Goal: Information Seeking & Learning: Learn about a topic

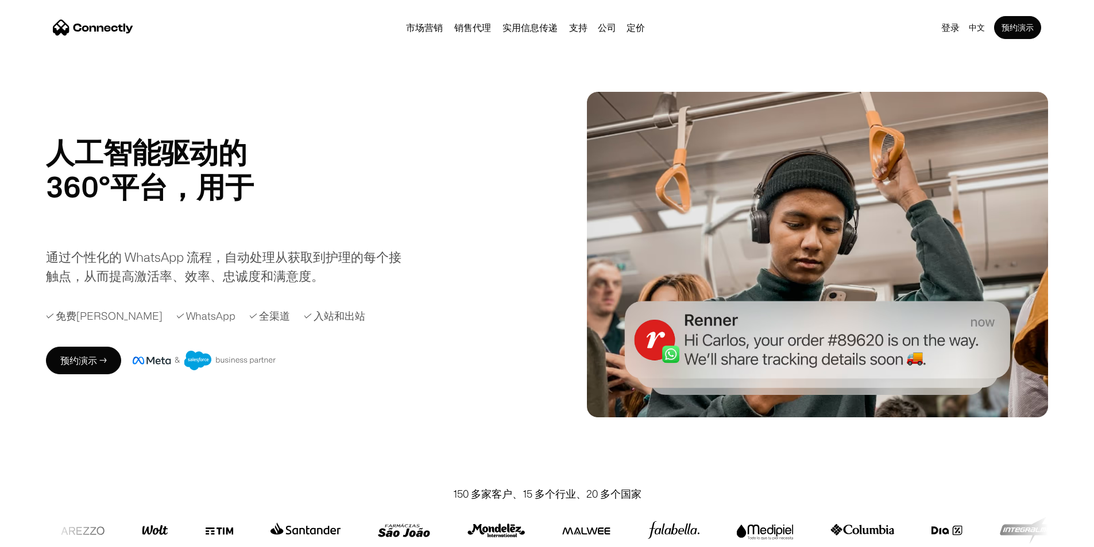
click at [471, 208] on div "人工智能驱动的 360°平台，用于 销售代理 支持 实用 销售代理 Slide 2 of 4. 通过个性化的 WhatsApp 流程，自动处理从获取到护理的每…" at bounding box center [293, 210] width 495 height 150
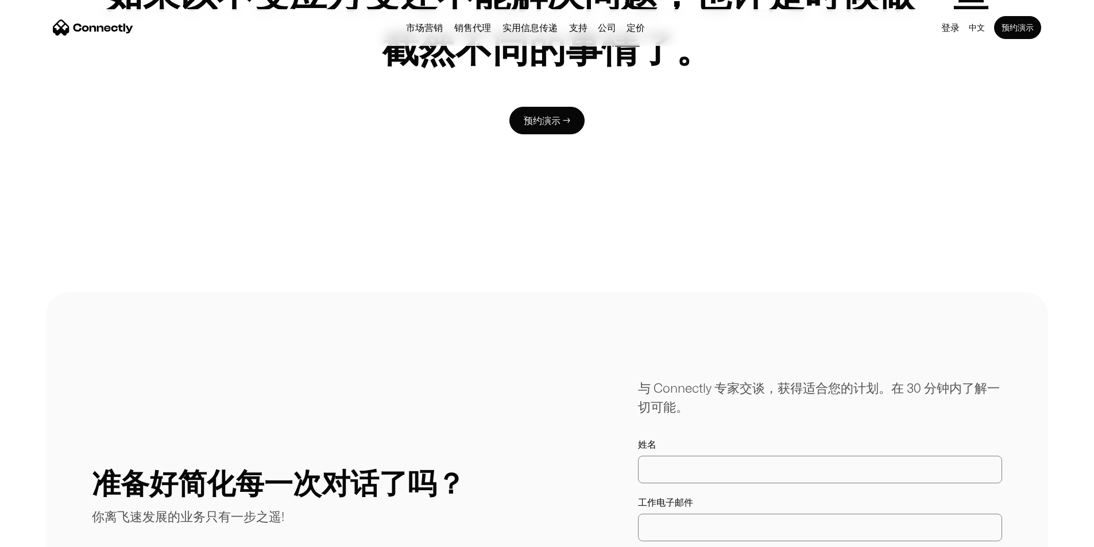
scroll to position [6407, 0]
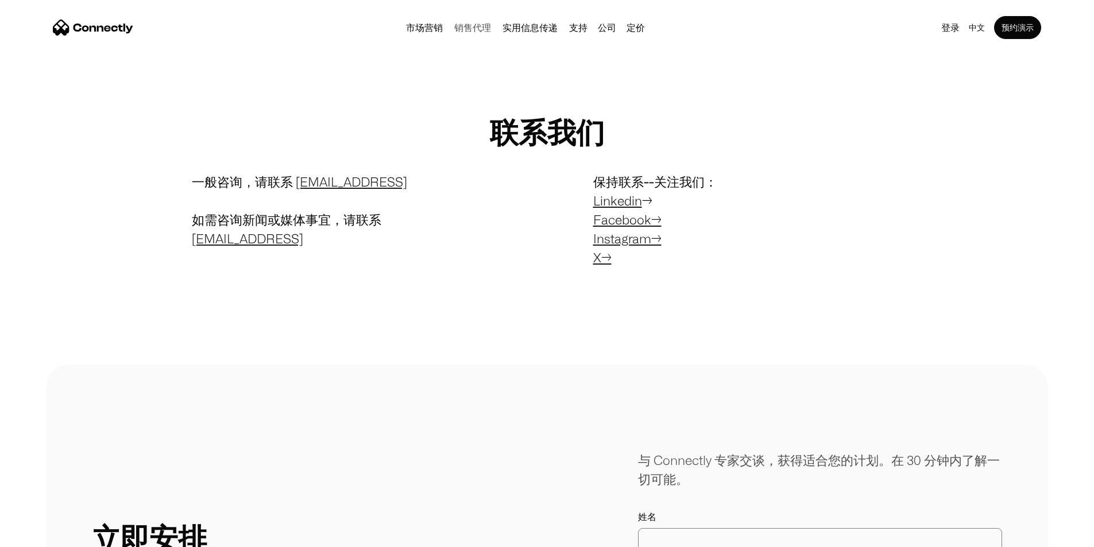
click at [450, 30] on link "销售代理" at bounding box center [473, 27] width 46 height 9
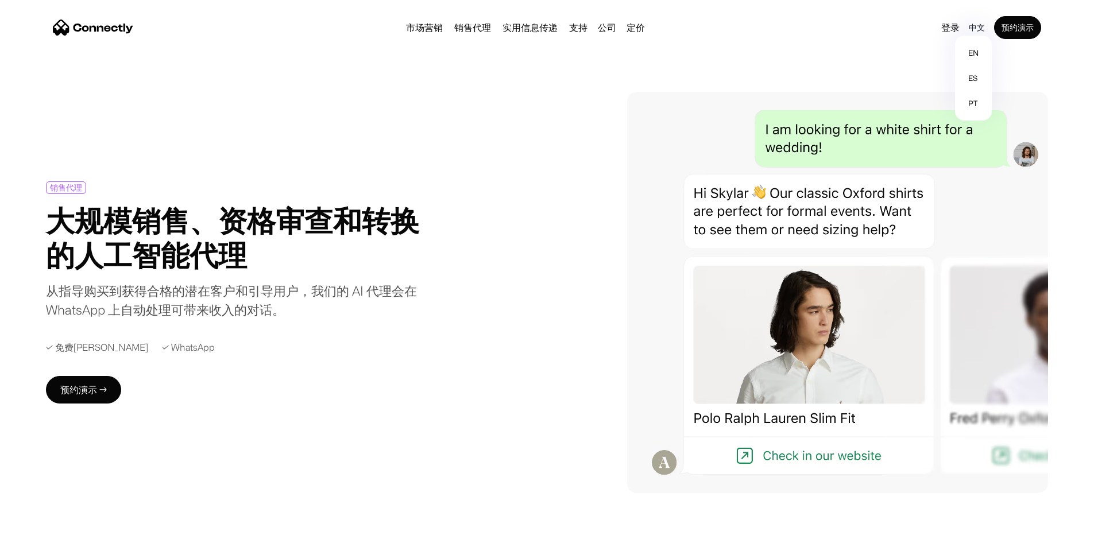
click at [969, 30] on div "中文" at bounding box center [977, 28] width 16 height 16
click at [517, 116] on div "销售代理 大规模销售、资格审查和转换的人工智能代理 从指导购买到获得合格的潜在客户和引导用户，我们的 AI 代理会在 WhatsApp 上自动处理可带来收入的…" at bounding box center [547, 292] width 1002 height 401
click at [649, 32] on link "定价" at bounding box center [636, 27] width 28 height 9
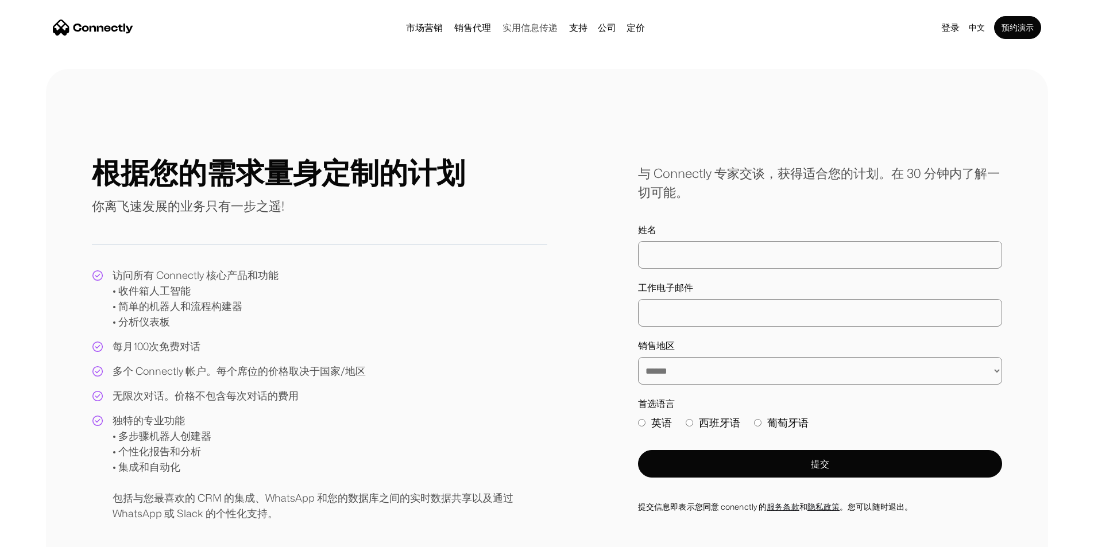
click at [501, 32] on link "实用信息传递" at bounding box center [530, 27] width 64 height 9
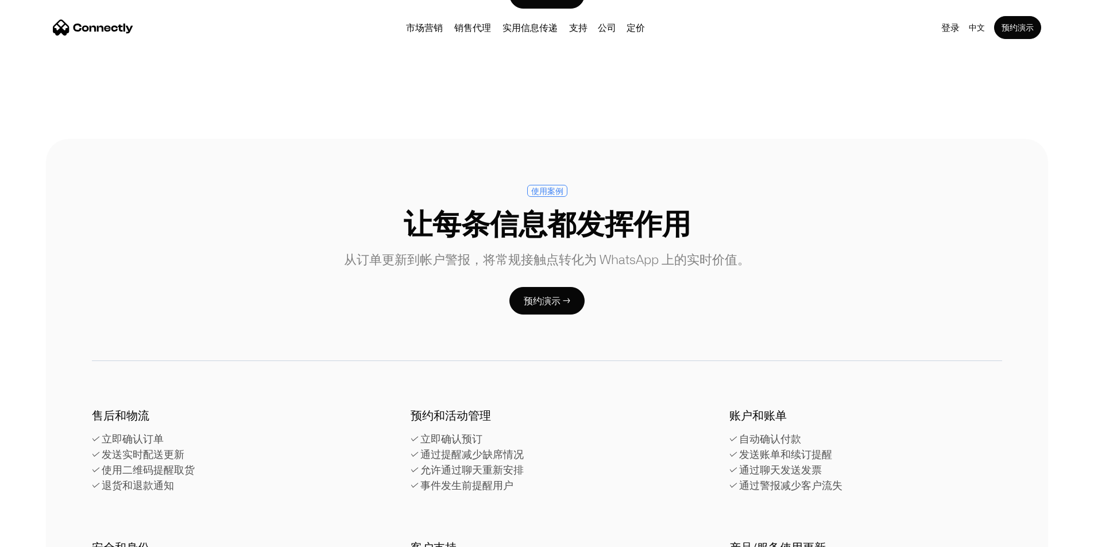
scroll to position [1378, 0]
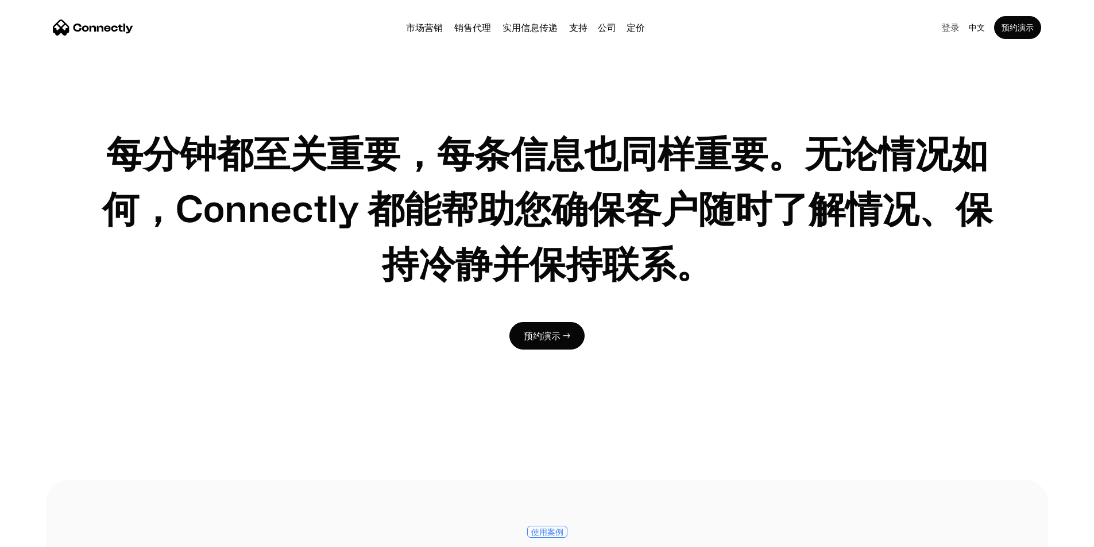
click at [937, 32] on link "登录" at bounding box center [951, 28] width 28 height 16
